Goal: Task Accomplishment & Management: Manage account settings

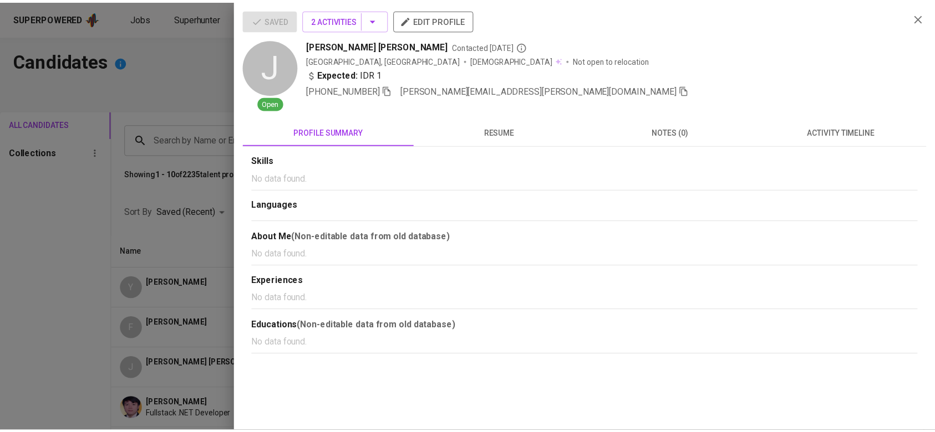
scroll to position [183, 0]
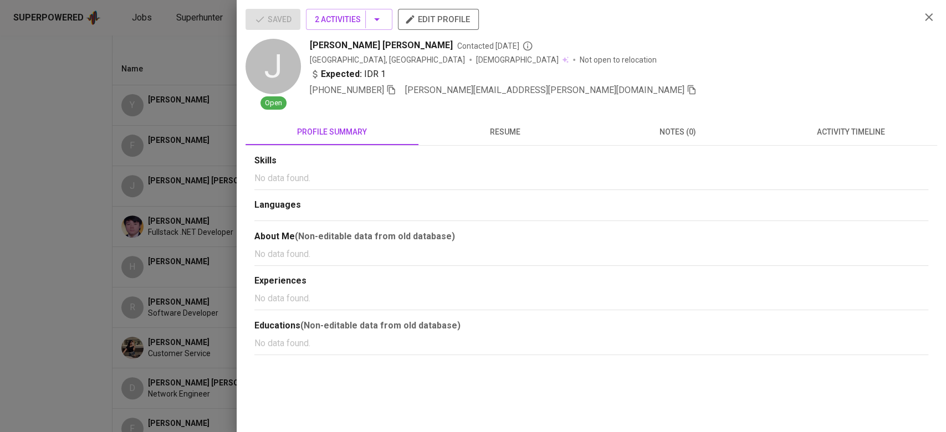
click at [92, 145] on div at bounding box center [473, 216] width 946 height 432
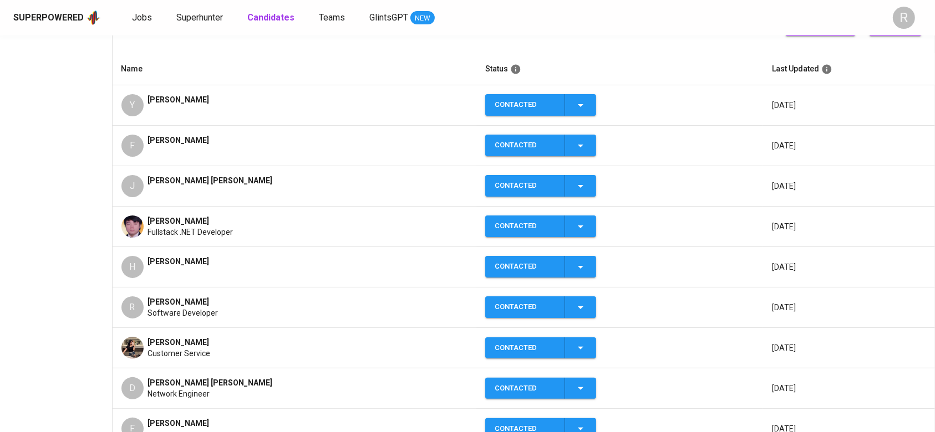
click at [133, 24] on div "Superpowered Jobs Superhunter Candidates Teams GlintsGPT NEW" at bounding box center [449, 17] width 873 height 17
click at [133, 21] on span "Jobs" at bounding box center [142, 17] width 20 height 11
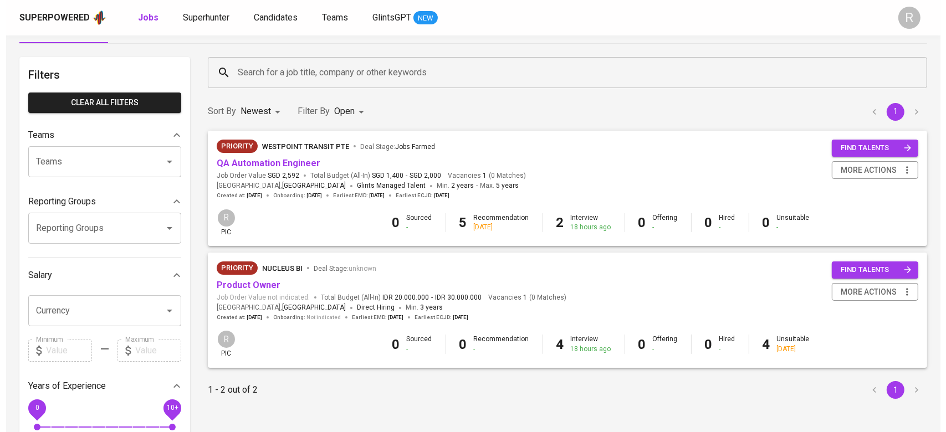
scroll to position [38, 0]
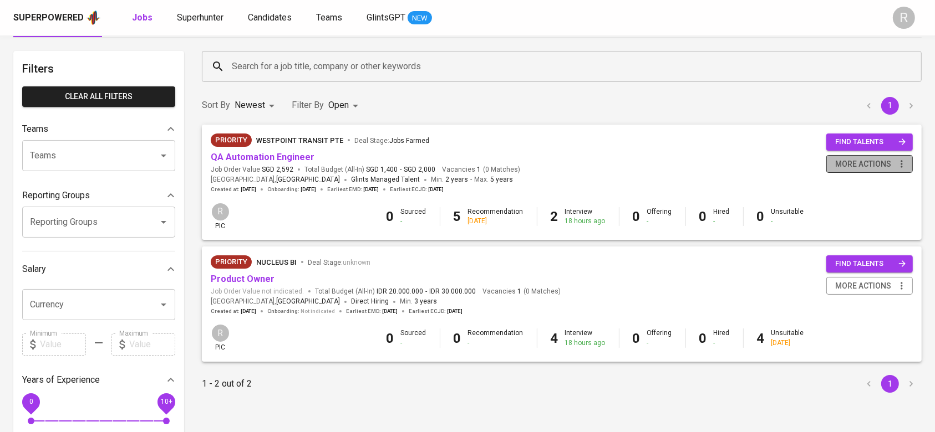
click at [865, 166] on span "more actions" at bounding box center [863, 164] width 56 height 14
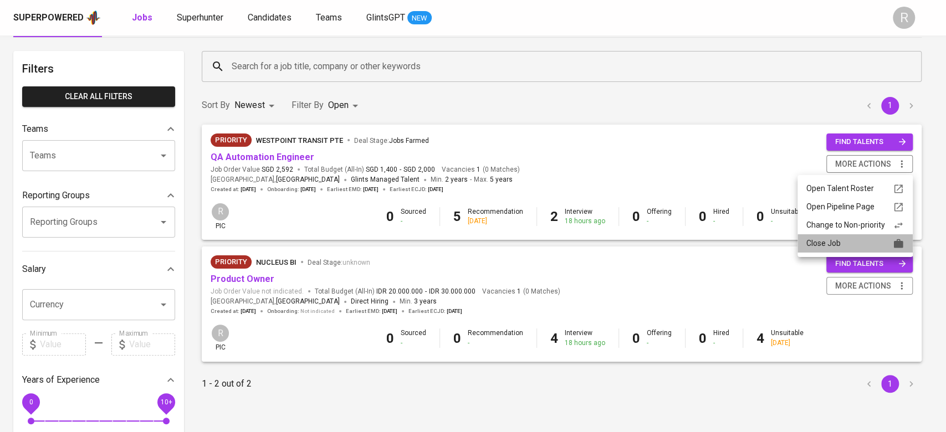
click at [816, 246] on div "Close Job" at bounding box center [856, 244] width 98 height 12
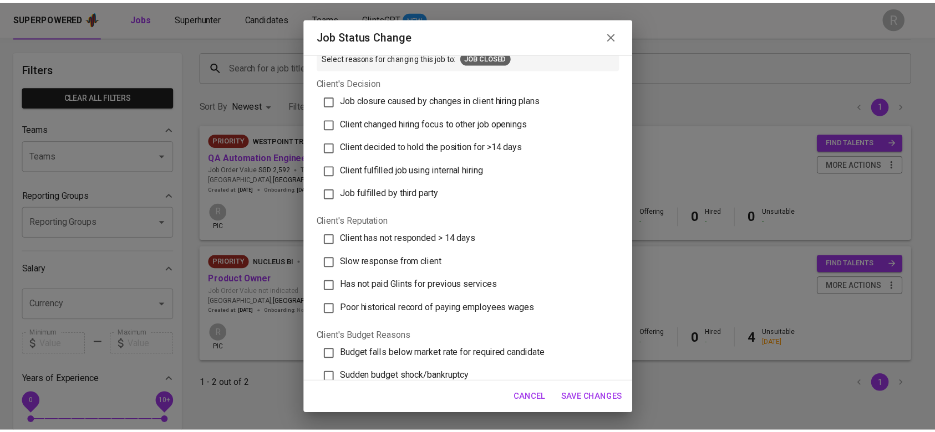
scroll to position [17, 0]
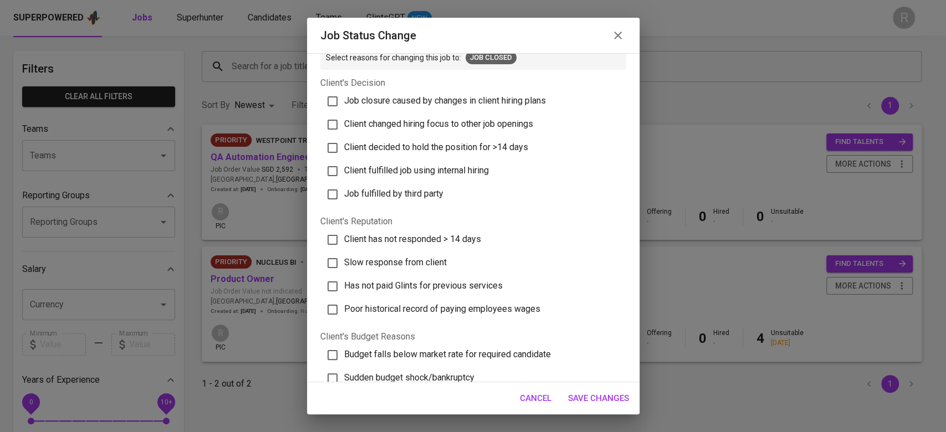
click at [334, 172] on input "Client fulfilled job using internal hiring" at bounding box center [332, 171] width 23 height 23
checkbox input "true"
click at [602, 393] on span "Save Changes" at bounding box center [598, 398] width 61 height 14
